Goal: Find specific page/section: Find specific page/section

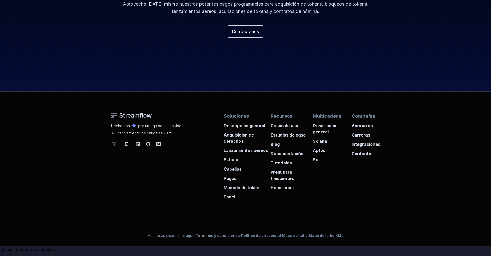
scroll to position [1980, 0]
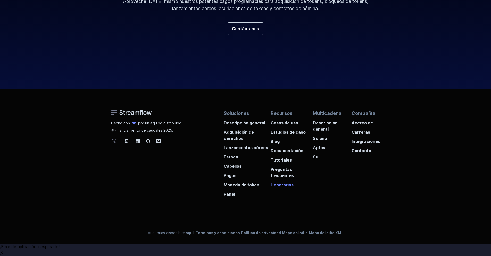
click at [283, 187] on font "Honorarios" at bounding box center [282, 184] width 23 height 5
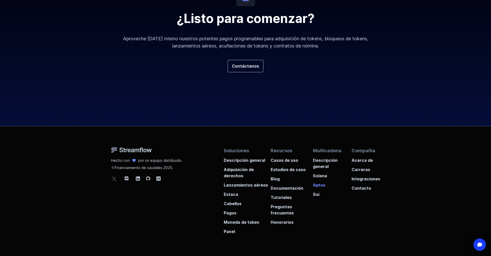
scroll to position [1943, 0]
click at [246, 225] on p "Moneda de token" at bounding box center [247, 220] width 47 height 9
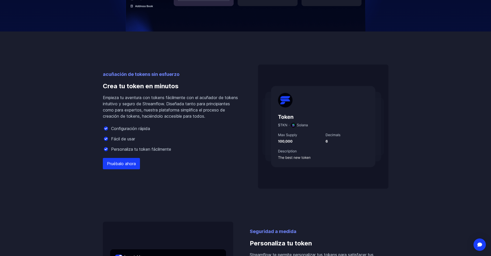
scroll to position [286, 0]
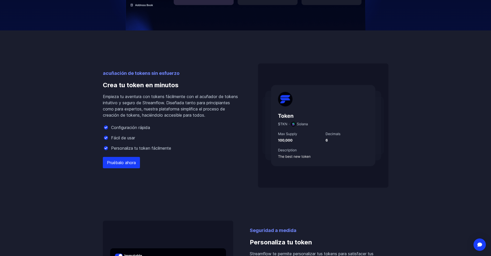
click at [124, 163] on font "Pruébalo ahora" at bounding box center [121, 162] width 29 height 5
